Goal: Transaction & Acquisition: Purchase product/service

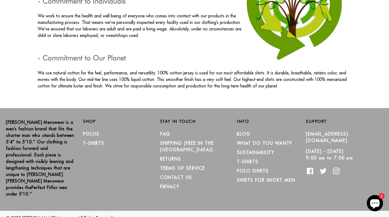
scroll to position [978, 0]
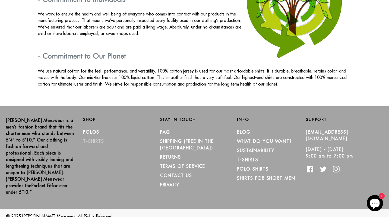
click at [93, 141] on link "T-Shirts" at bounding box center [93, 140] width 21 height 5
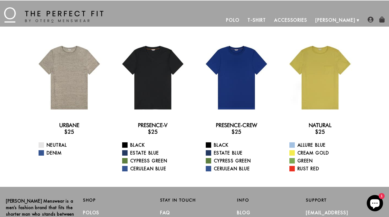
scroll to position [3, 0]
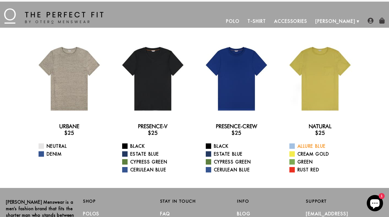
click at [290, 146] on span at bounding box center [291, 145] width 5 height 5
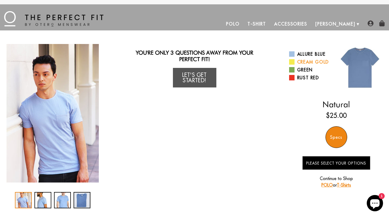
click at [293, 60] on span at bounding box center [291, 61] width 5 height 5
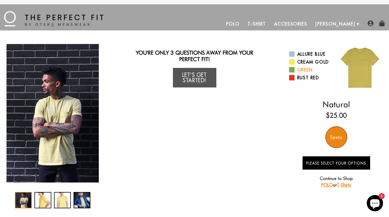
click at [293, 69] on span at bounding box center [291, 69] width 5 height 5
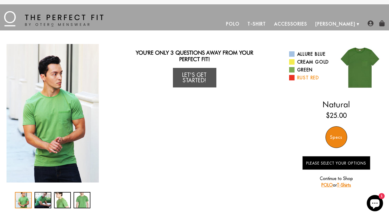
click at [293, 78] on span at bounding box center [291, 77] width 5 height 5
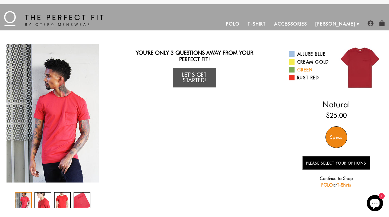
click at [291, 69] on span at bounding box center [291, 69] width 5 height 5
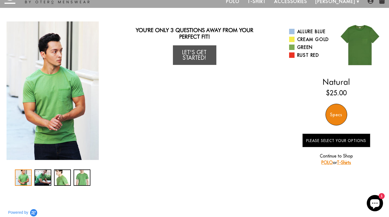
scroll to position [21, 0]
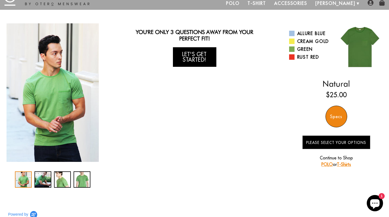
click at [192, 57] on link "Let's Get Started!" at bounding box center [194, 57] width 43 height 20
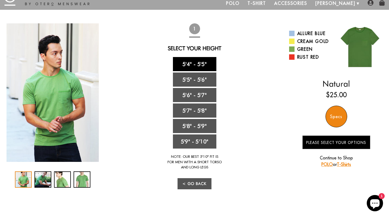
click at [205, 65] on link "5'4" - 5'5"" at bounding box center [194, 64] width 43 height 14
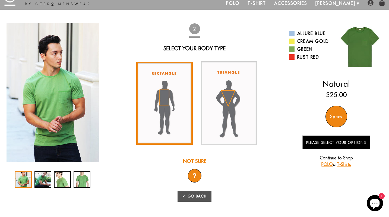
click at [168, 96] on img at bounding box center [164, 103] width 56 height 83
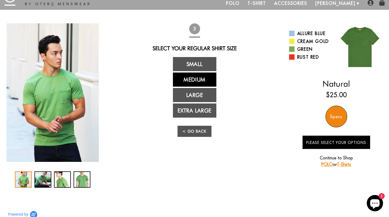
click at [184, 81] on link "Medium" at bounding box center [194, 79] width 43 height 14
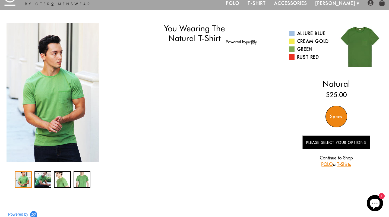
select select "M"
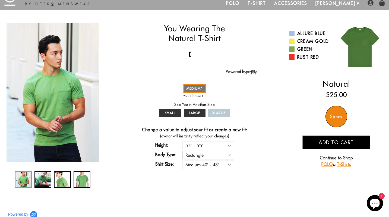
click at [230, 154] on select "Rectangle Triangle" at bounding box center [208, 155] width 52 height 8
click at [228, 163] on select "Small 36" - 39" Medium 40" - 43" Large 44" - 47" Extra Large 48" - 50"" at bounding box center [208, 164] width 52 height 8
click at [198, 88] on span "MEDIUM" at bounding box center [194, 88] width 16 height 4
click at [326, 143] on span "Add to cart" at bounding box center [335, 142] width 35 height 6
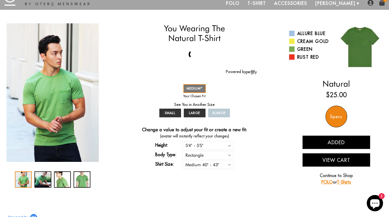
click at [325, 181] on link "POLO" at bounding box center [326, 181] width 11 height 5
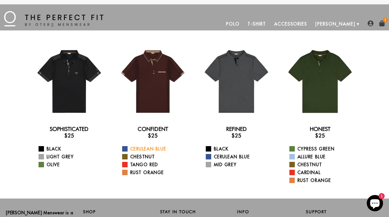
click at [124, 148] on span at bounding box center [124, 148] width 5 height 5
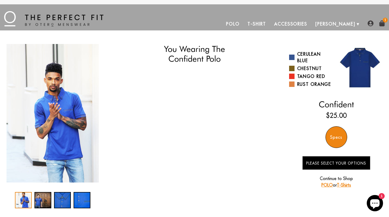
select select "M"
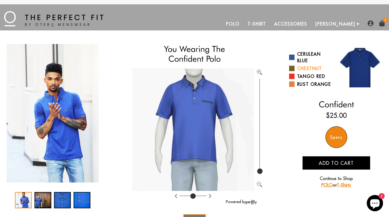
click at [289, 68] on span at bounding box center [291, 68] width 5 height 5
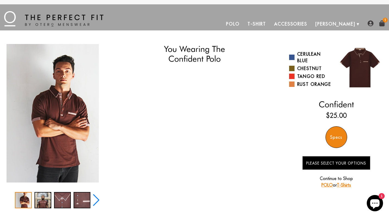
select select "M"
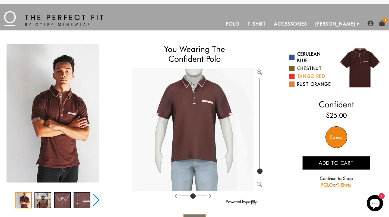
click at [293, 75] on span at bounding box center [291, 76] width 5 height 5
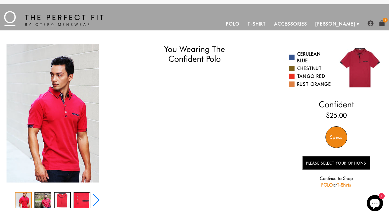
select select "M"
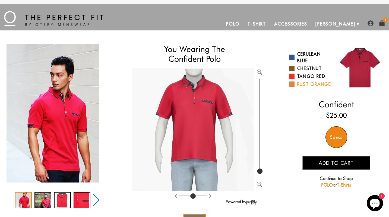
click at [293, 85] on span at bounding box center [291, 83] width 5 height 5
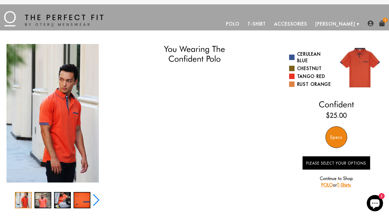
select select "M"
